Goal: Task Accomplishment & Management: Use online tool/utility

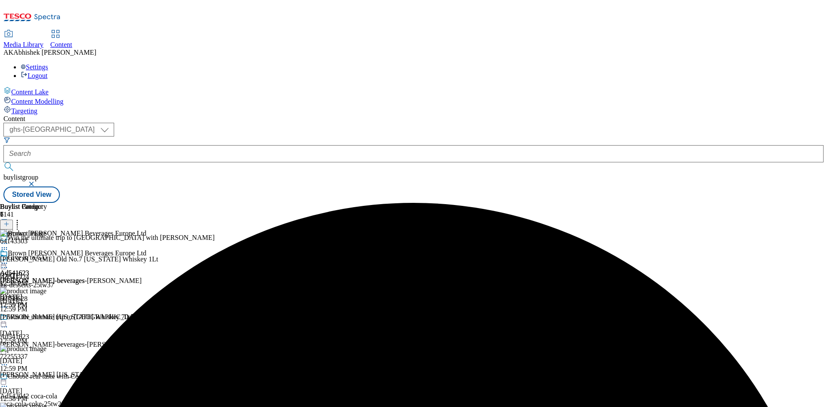
select select "ghs-[GEOGRAPHIC_DATA]"
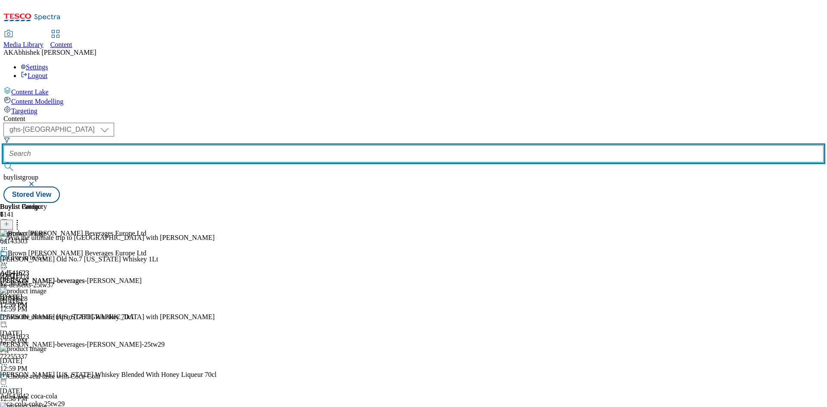
click at [211, 145] on input "text" at bounding box center [413, 153] width 820 height 17
click at [3, 162] on button "submit" at bounding box center [9, 166] width 12 height 9
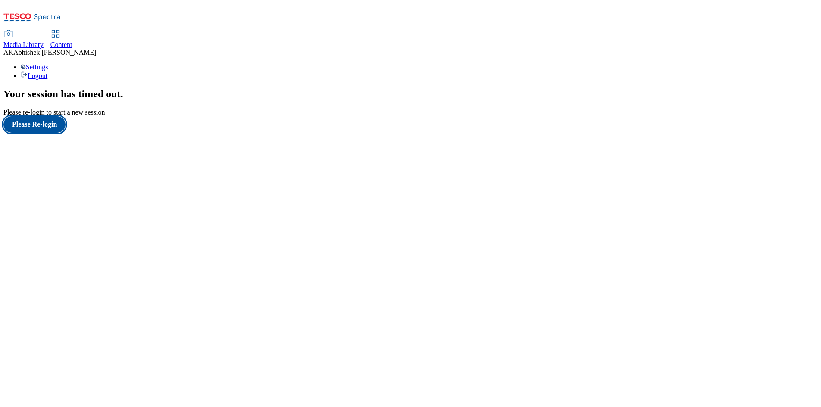
click at [57, 133] on button "Please Re-login" at bounding box center [34, 124] width 62 height 16
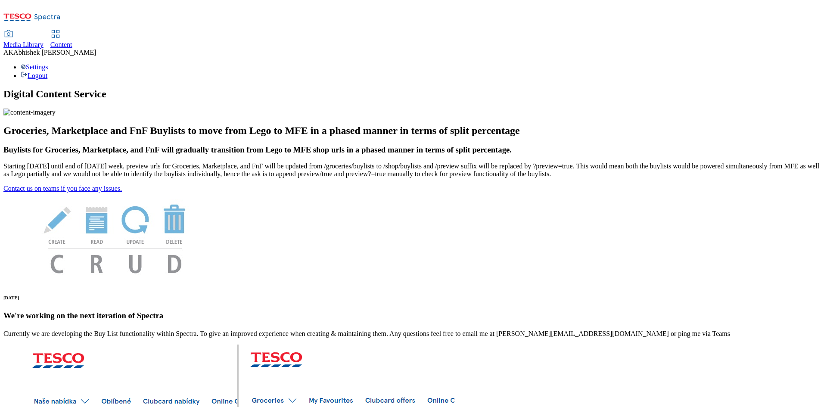
click at [72, 41] on span "Content" at bounding box center [61, 44] width 22 height 7
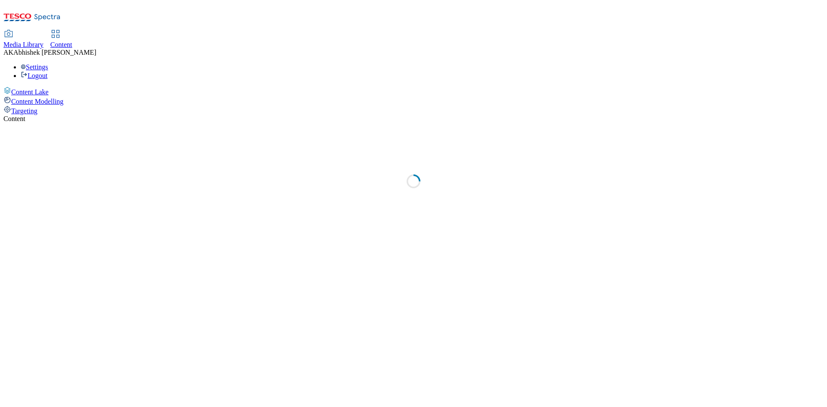
select select "ghs-[GEOGRAPHIC_DATA]"
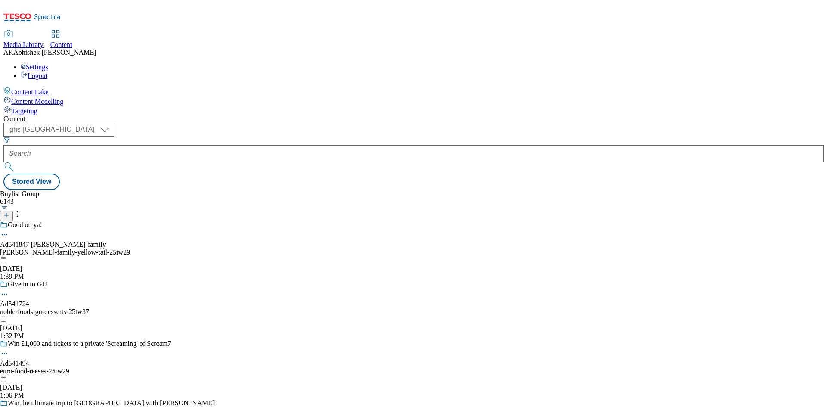
click at [6, 213] on line at bounding box center [6, 215] width 0 height 4
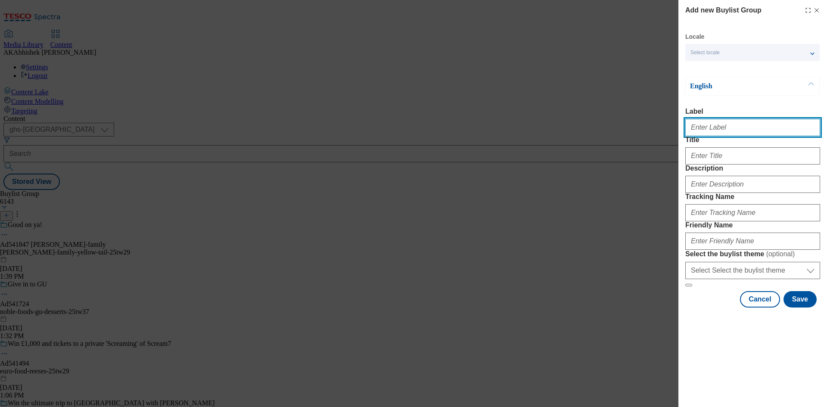
click at [738, 127] on input "Label" at bounding box center [752, 127] width 135 height 17
paste input "542042"
type input "Ad542042"
click at [772, 308] on button "Cancel" at bounding box center [760, 299] width 40 height 16
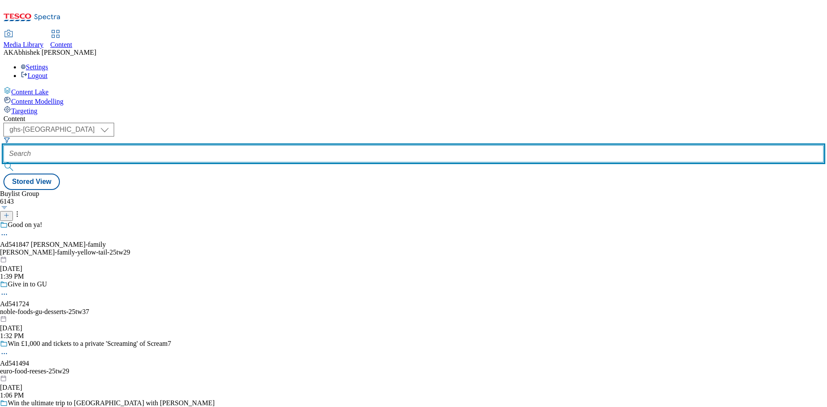
click at [217, 145] on input "text" at bounding box center [413, 153] width 820 height 17
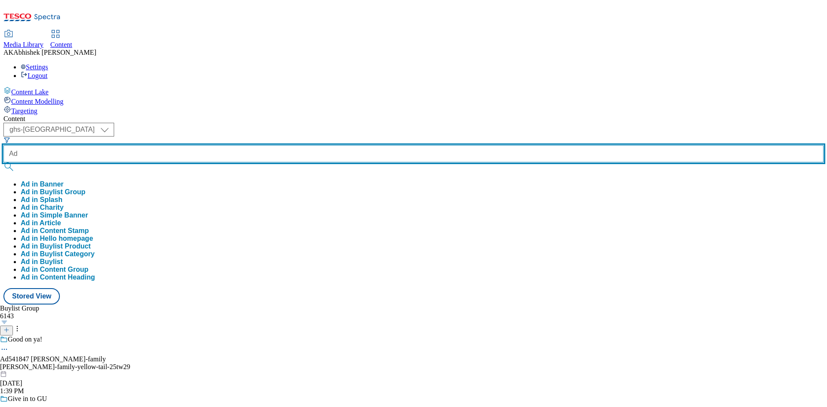
paste input "542042"
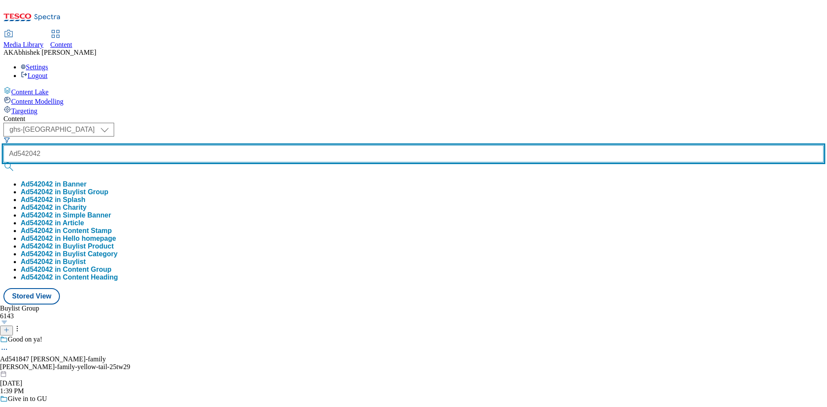
type input "Ad542042"
click at [3, 162] on button "submit" at bounding box center [9, 166] width 12 height 9
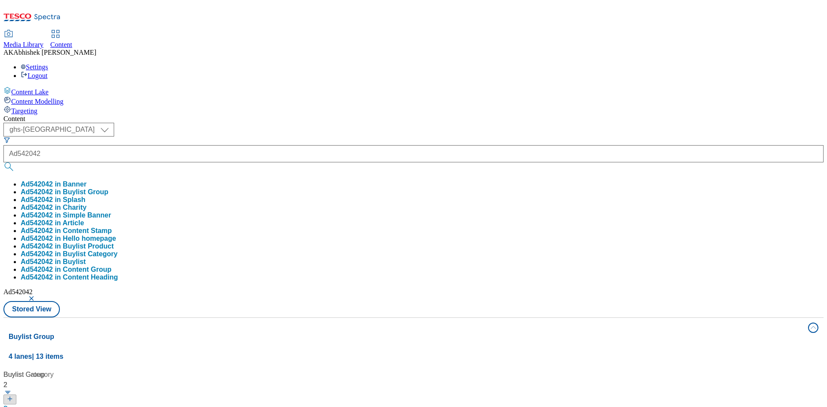
click at [369, 115] on div "Content ( optional ) ghs-roi ghs-uk ghs-uk Ad542042 Ad542042 in Banner Ad542042…" at bounding box center [413, 404] width 820 height 578
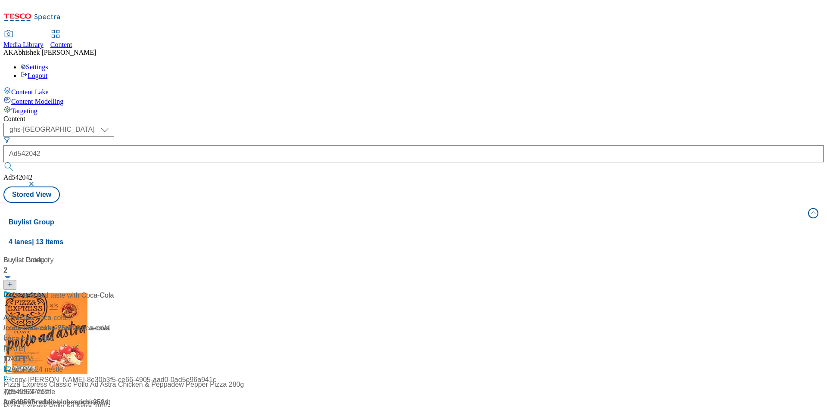
click at [114, 290] on div "Choose real taste with Coca-Cola" at bounding box center [58, 301] width 110 height 22
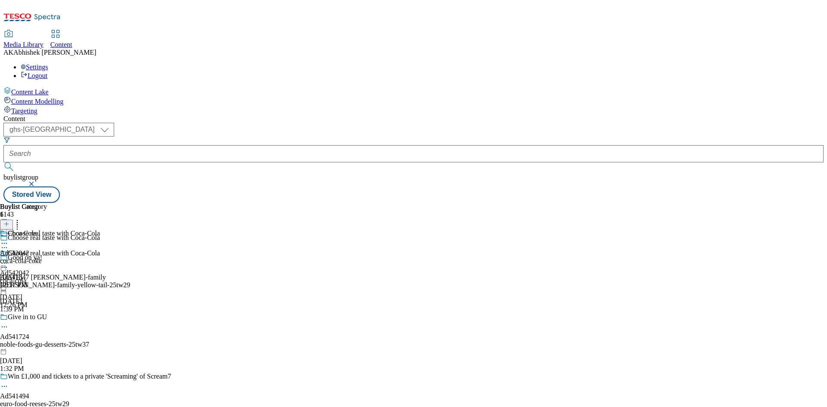
drag, startPoint x: 243, startPoint y: 135, endPoint x: 236, endPoint y: 136, distance: 6.5
click at [9, 243] on icon at bounding box center [4, 247] width 9 height 9
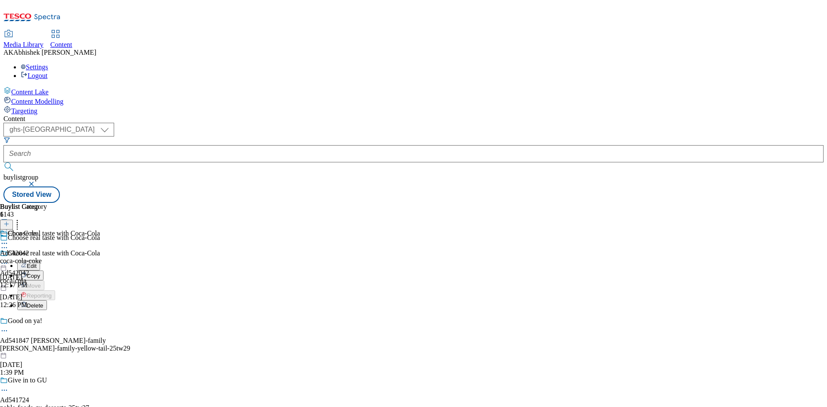
click at [37, 263] on span "Edit" at bounding box center [32, 266] width 10 height 6
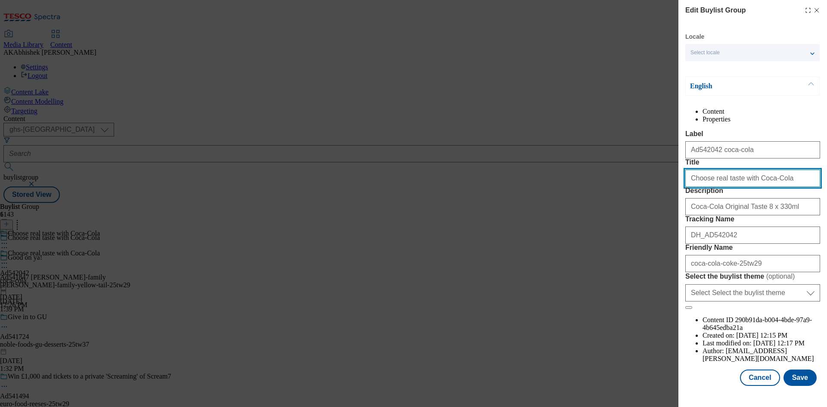
click at [691, 187] on input "Choose real taste with Coca-Cola" at bounding box center [752, 178] width 135 height 17
type input "Choose real taste with Coca-Cola"
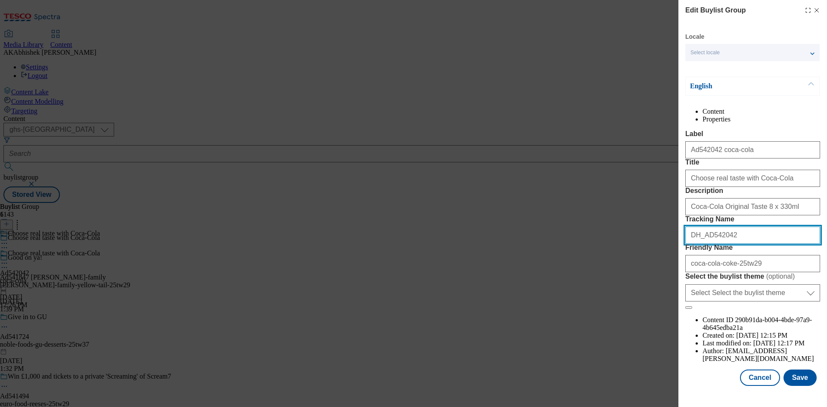
click at [737, 244] on input "DH_AD542042" at bounding box center [752, 235] width 135 height 17
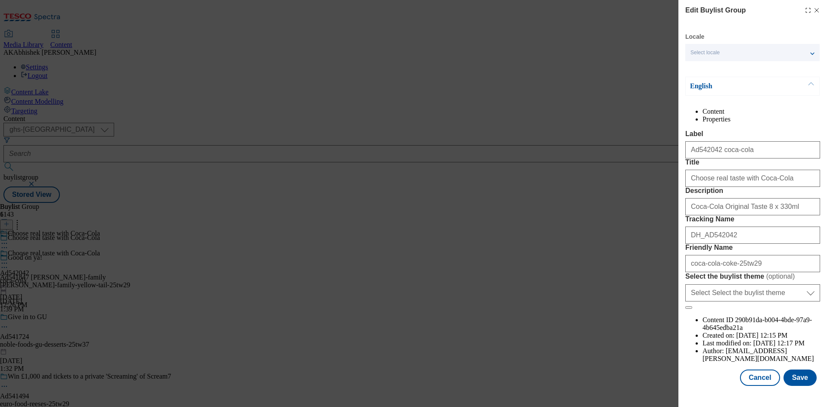
scroll to position [264, 0]
click at [792, 382] on button "Save" at bounding box center [800, 378] width 33 height 16
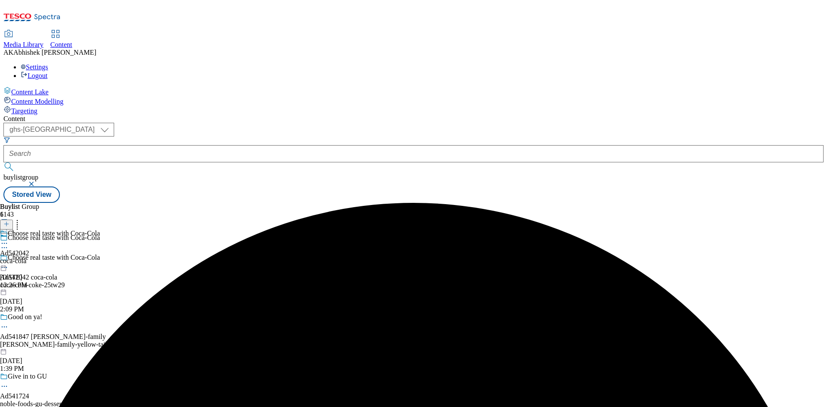
click at [9, 239] on icon at bounding box center [4, 243] width 9 height 9
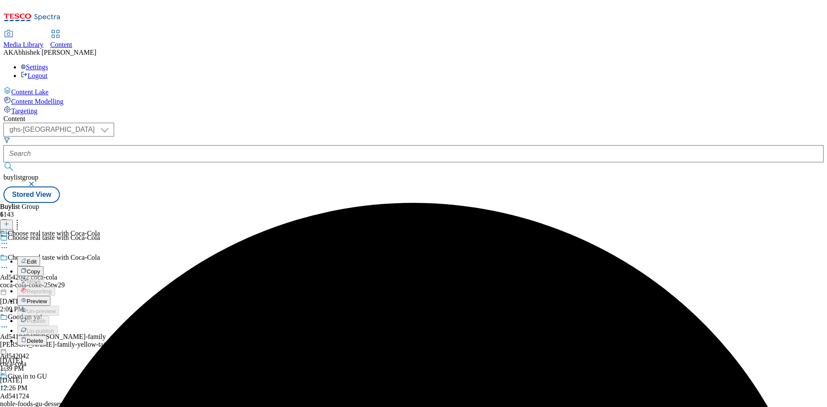
click at [37, 258] on span "Edit" at bounding box center [32, 261] width 10 height 6
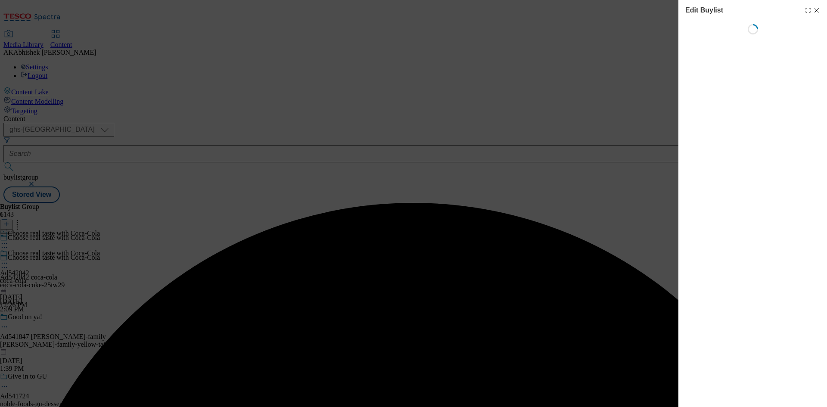
select select "tactical"
select select "supplier funded short term 1-3 weeks"
select select "dunnhumby"
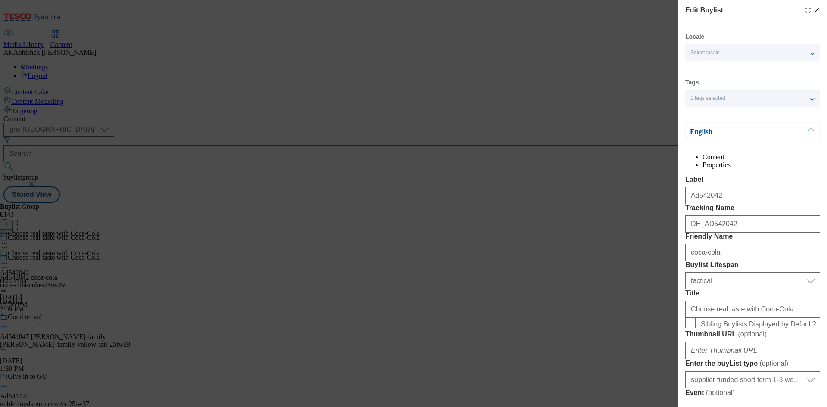
select select "Banner"
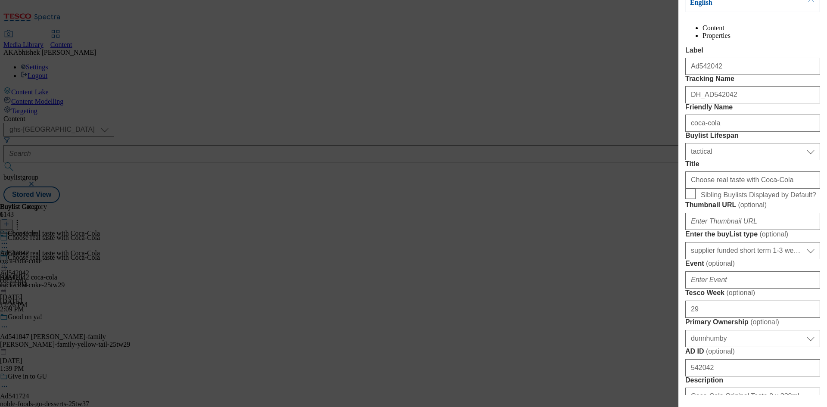
scroll to position [172, 0]
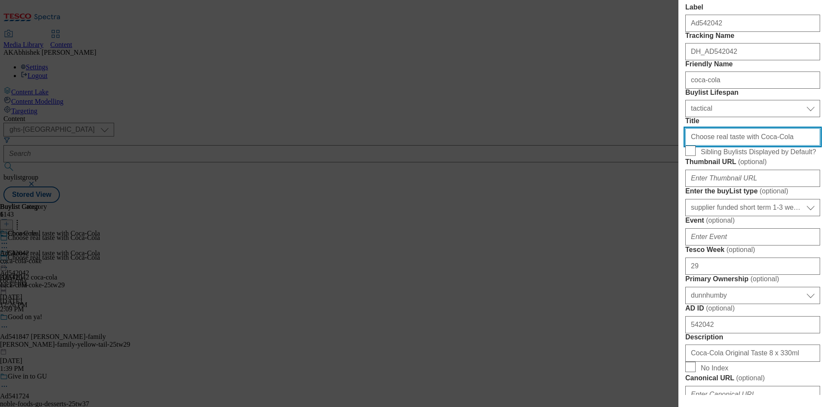
drag, startPoint x: 745, startPoint y: 215, endPoint x: 517, endPoint y: 206, distance: 228.1
click at [522, 207] on div "Edit Buylist Locale Select locale English Welsh Tags 1 tags selected fnf market…" at bounding box center [413, 203] width 827 height 407
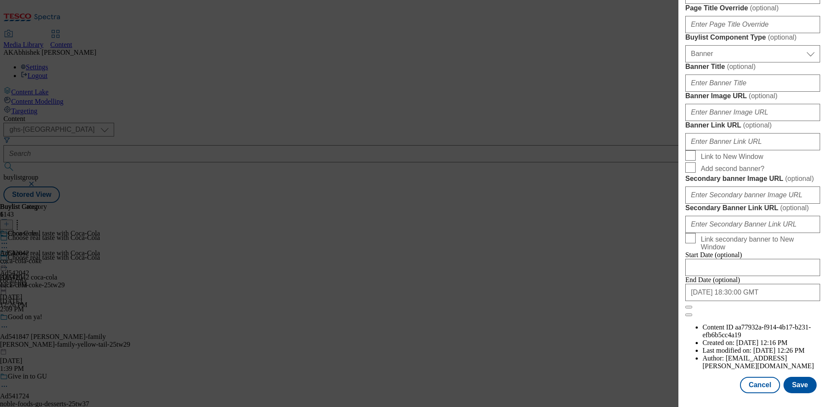
scroll to position [892, 0]
click at [767, 301] on input "2025-12-05 18:30:00 GMT" at bounding box center [752, 292] width 135 height 17
select select "2025"
select select "December"
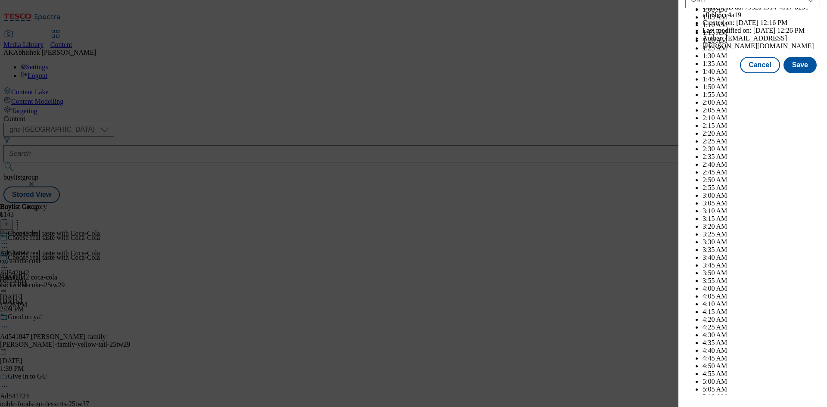
scroll to position [3533, 0]
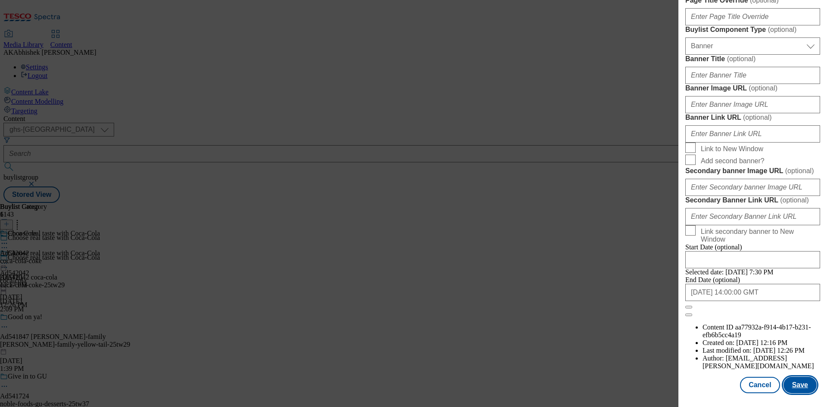
click at [797, 383] on button "Save" at bounding box center [800, 385] width 33 height 16
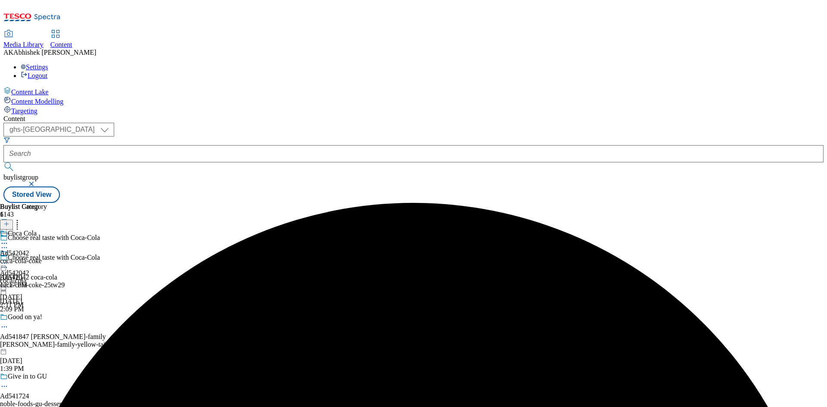
click at [9, 239] on icon at bounding box center [4, 243] width 9 height 9
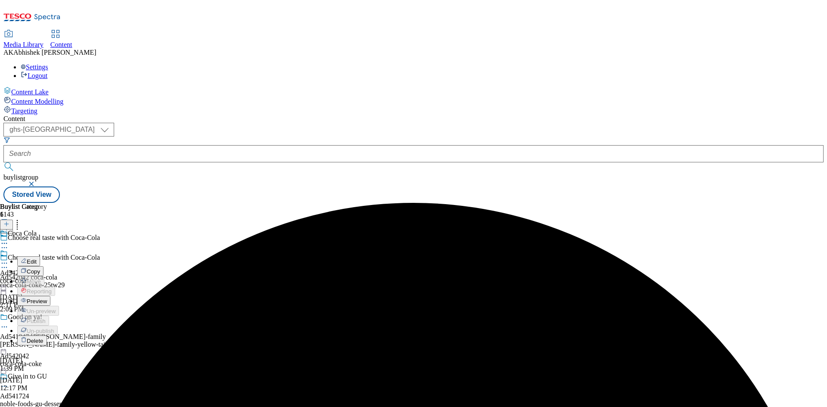
click at [37, 258] on span "Edit" at bounding box center [32, 261] width 10 height 6
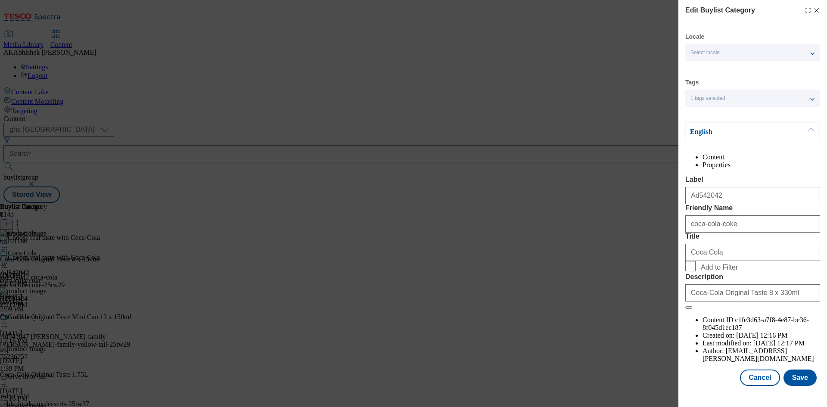
scroll to position [17, 0]
click at [790, 385] on button "Save" at bounding box center [800, 378] width 33 height 16
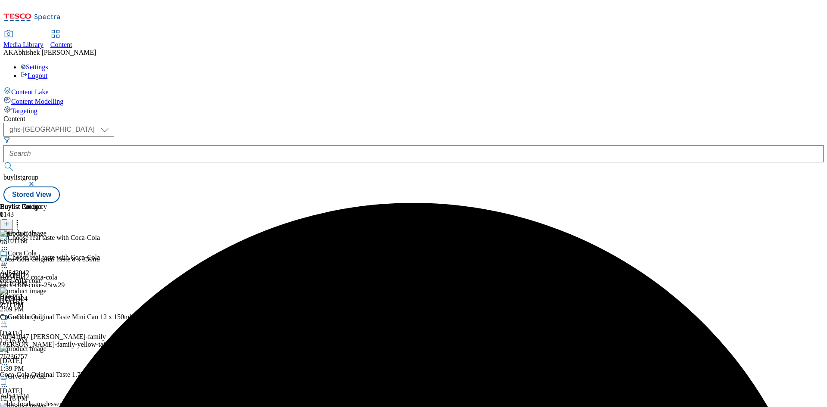
click at [9, 259] on icon at bounding box center [4, 263] width 9 height 9
click at [47, 318] on span "Preview" at bounding box center [37, 321] width 20 height 6
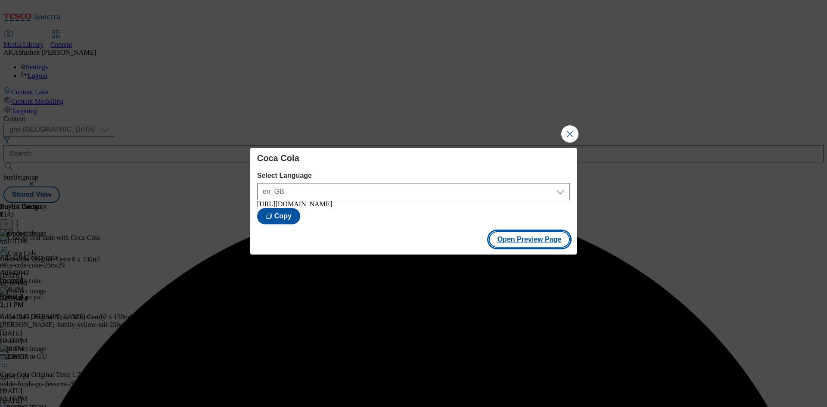
click at [518, 246] on button "Open Preview Page" at bounding box center [529, 239] width 81 height 16
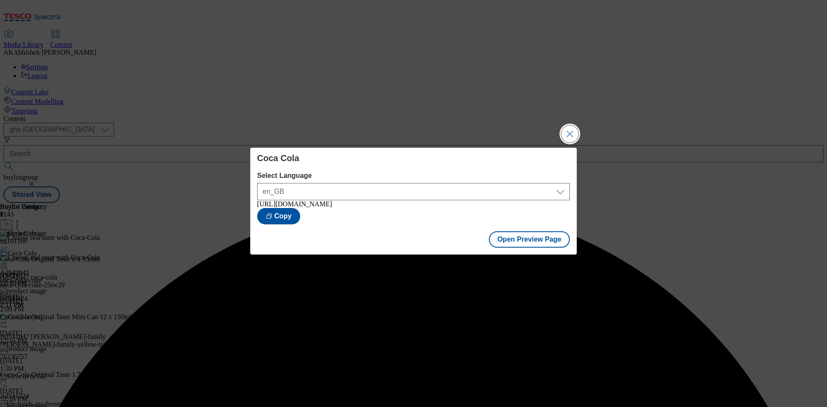
click at [563, 131] on button "Close Modal" at bounding box center [569, 133] width 17 height 17
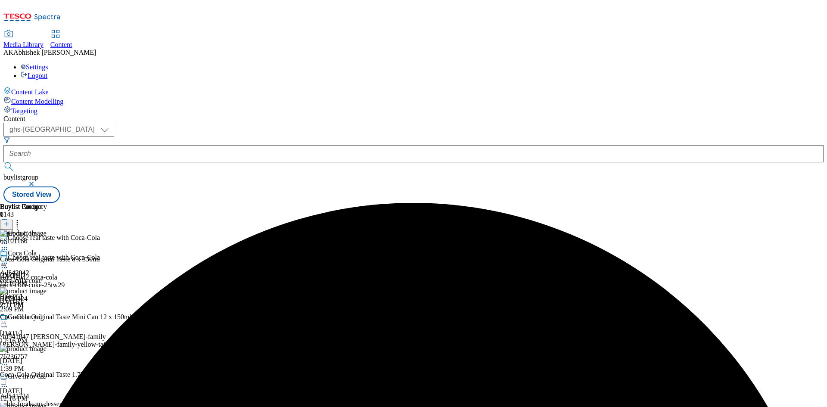
click at [9, 259] on icon at bounding box center [4, 263] width 9 height 9
click at [46, 348] on span "Publish" at bounding box center [36, 351] width 19 height 6
